Goal: Find specific page/section: Find specific page/section

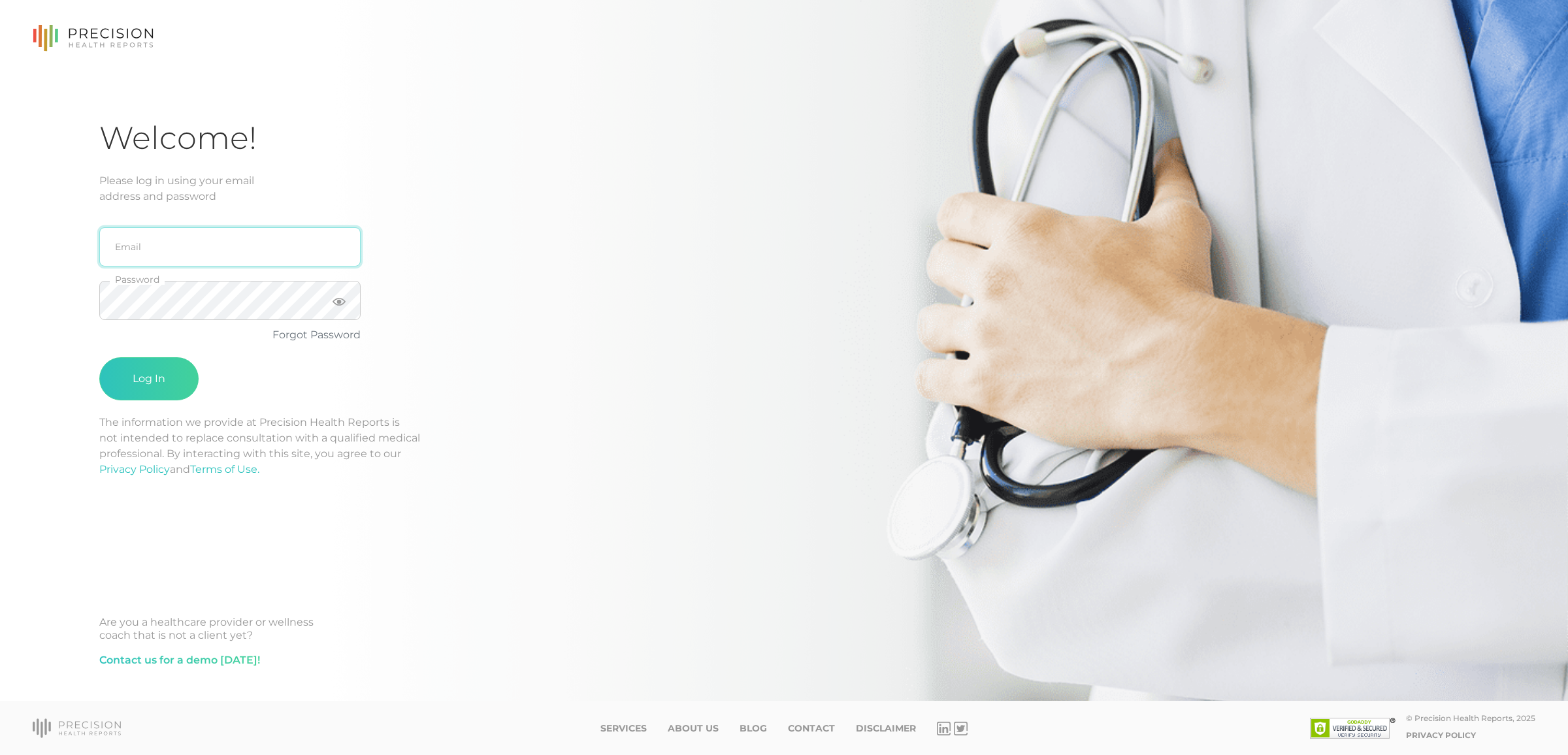
click at [244, 247] on input "email" at bounding box center [230, 247] width 262 height 39
type input "[EMAIL_ADDRESS][DOMAIN_NAME]"
click at [99, 357] on button "Log In" at bounding box center [148, 379] width 99 height 43
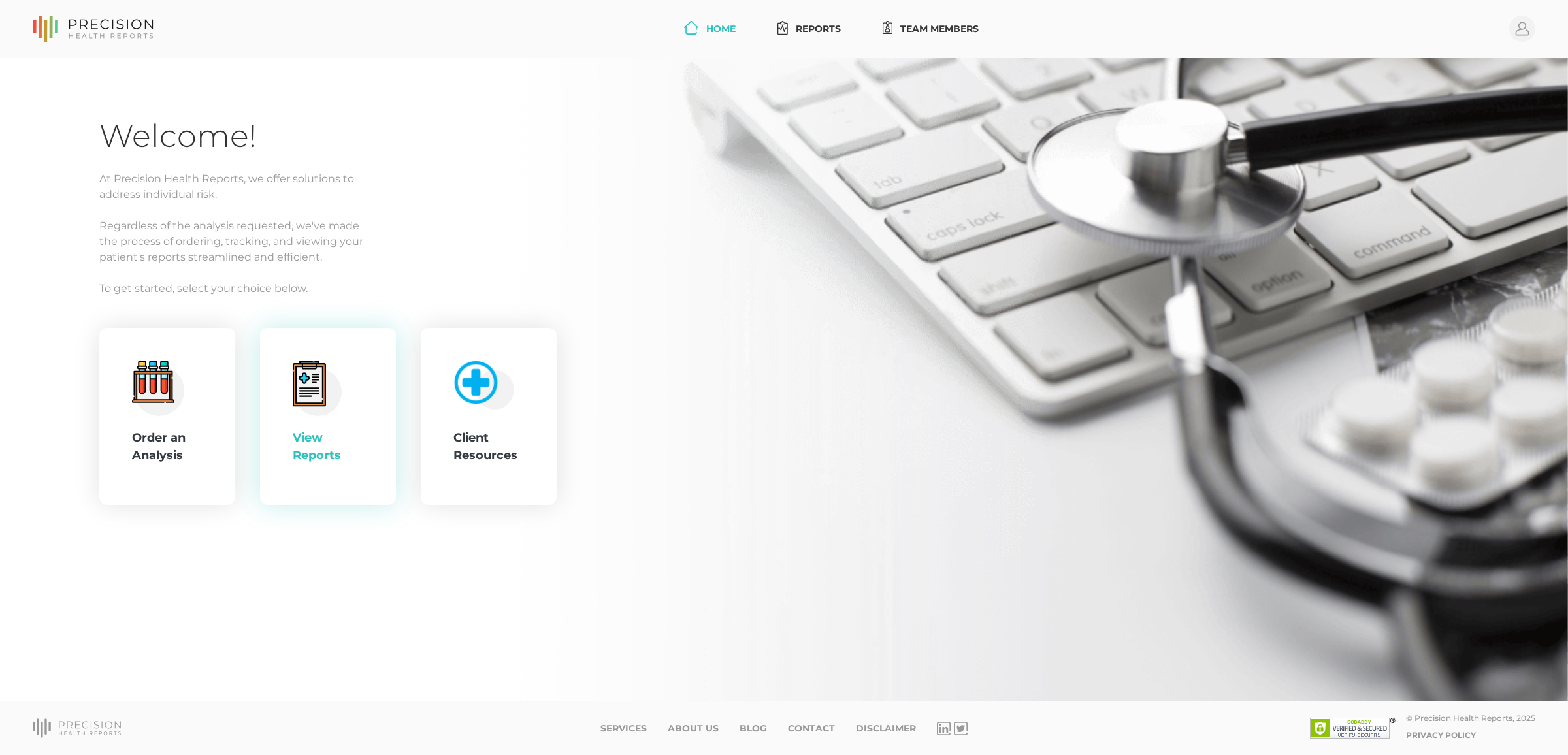
click at [341, 401] on icon at bounding box center [318, 388] width 49 height 56
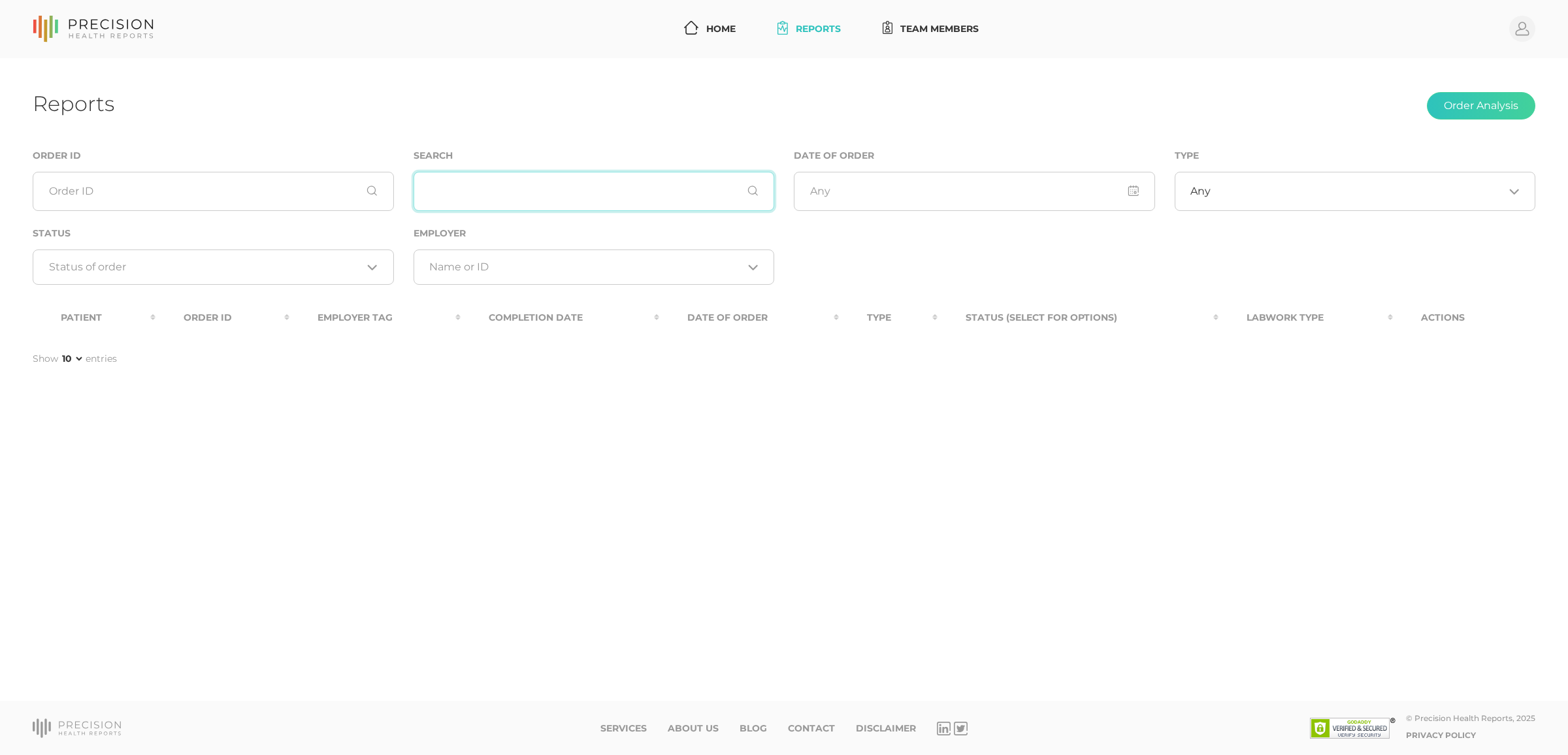
click at [549, 197] on input "text" at bounding box center [594, 191] width 361 height 39
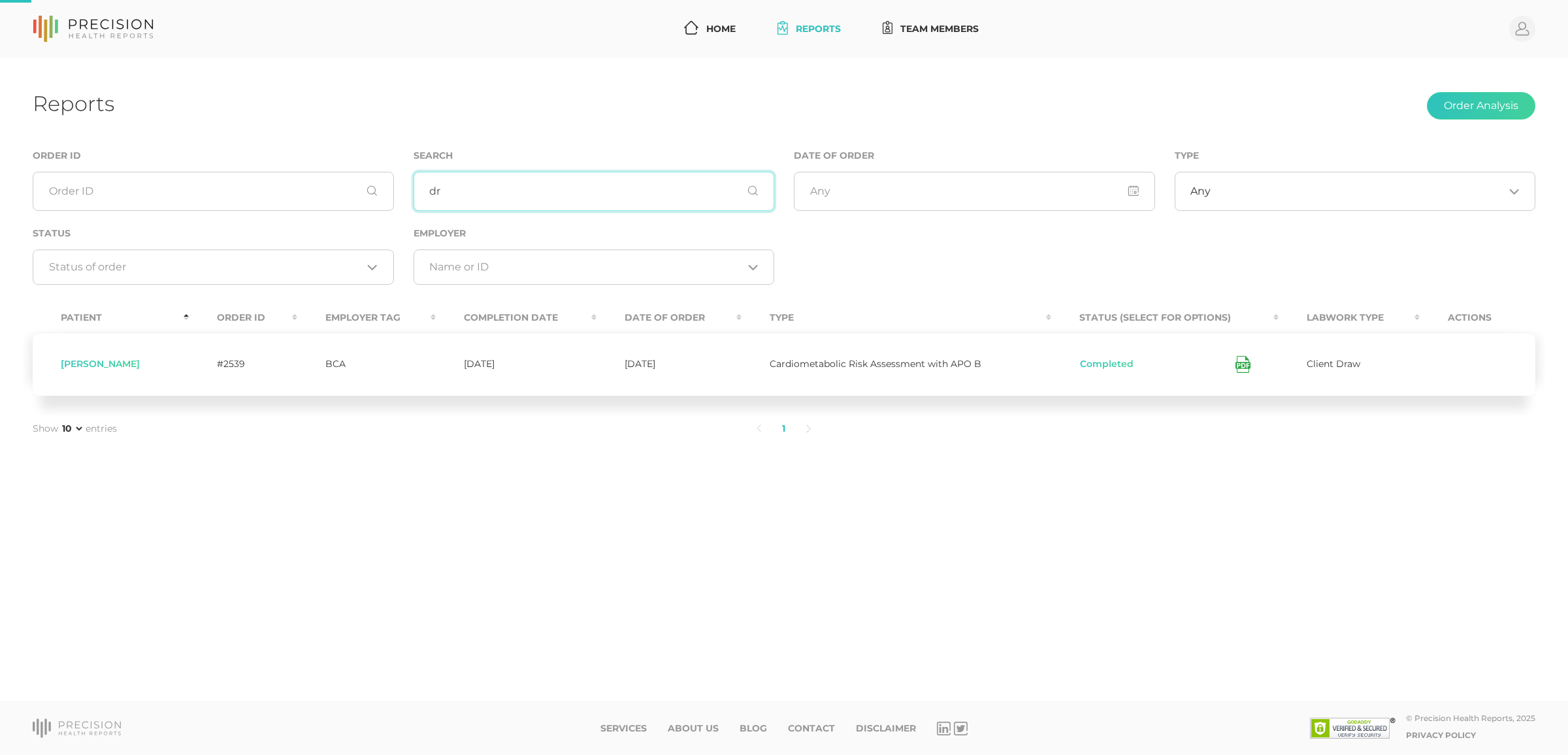
type input "d"
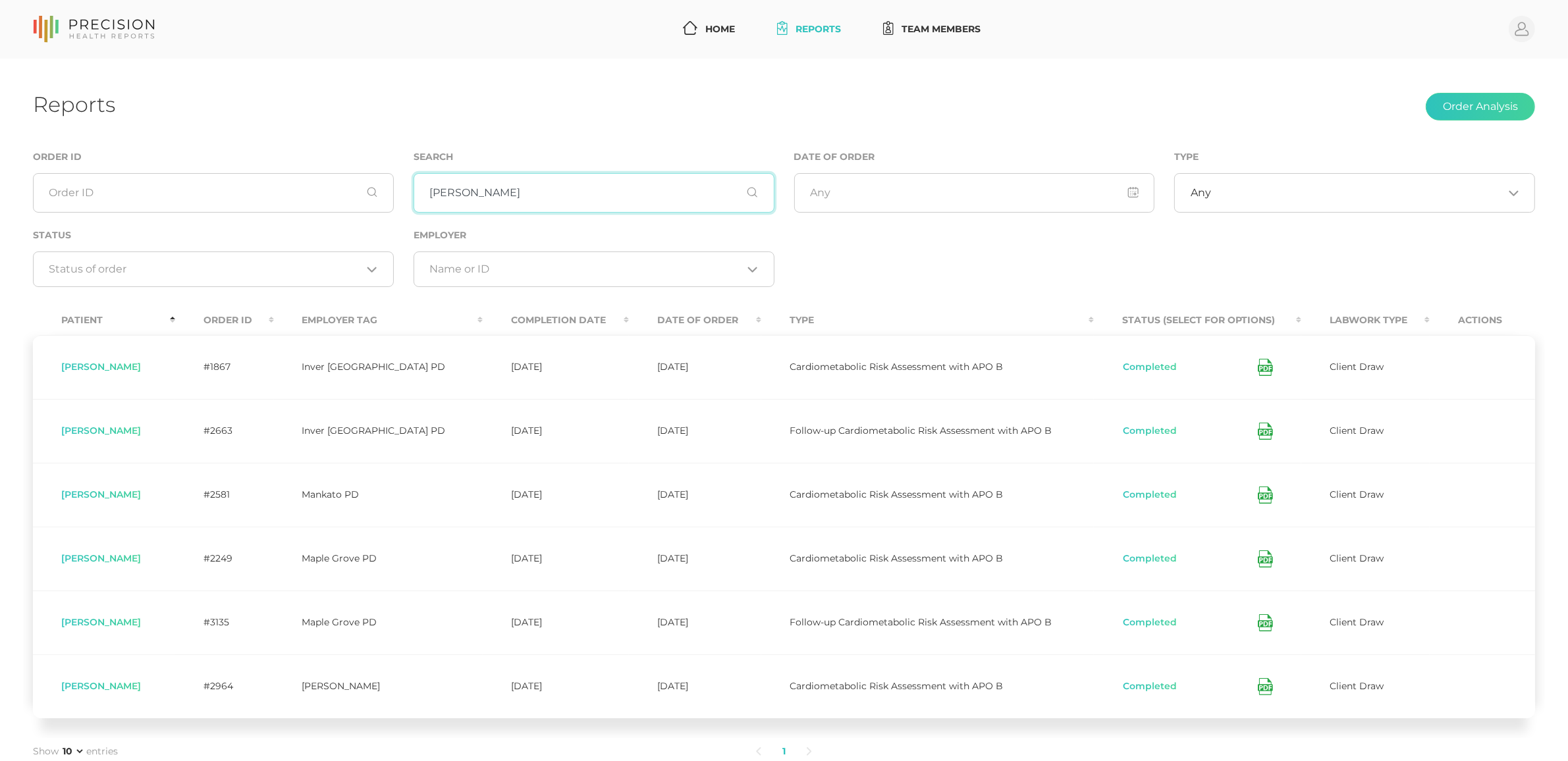
click at [514, 196] on input "[PERSON_NAME]" at bounding box center [593, 192] width 361 height 39
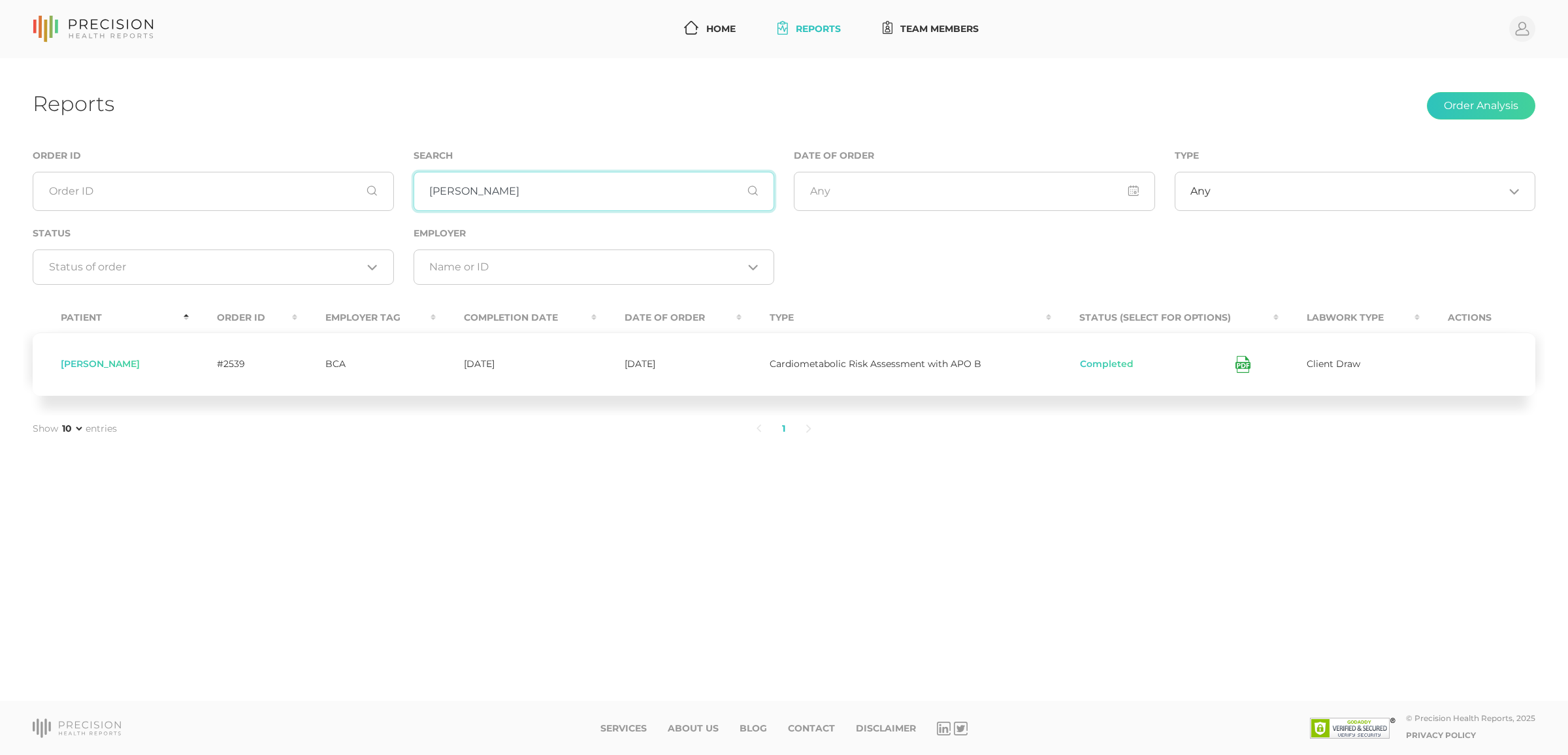
click at [455, 184] on input "[PERSON_NAME]" at bounding box center [594, 191] width 361 height 39
type input "[PERSON_NAME]"
click at [1241, 369] on icon at bounding box center [1249, 365] width 15 height 17
